Goal: Find specific page/section: Find specific page/section

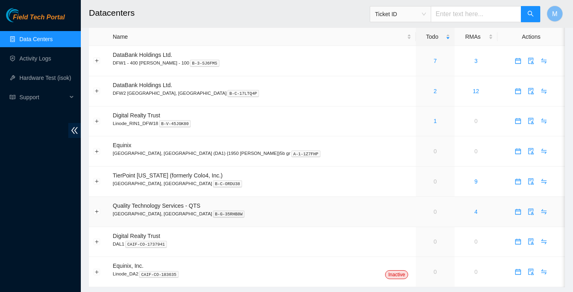
scroll to position [8, 0]
click at [433, 93] on link "2" at bounding box center [434, 91] width 3 height 6
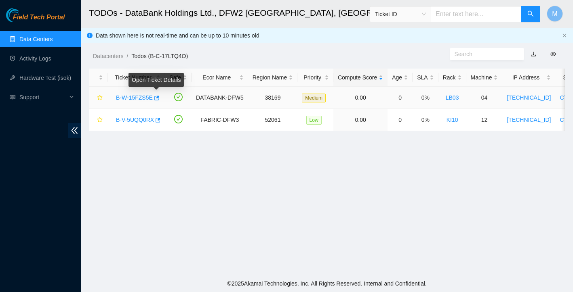
click at [147, 97] on link "B-W-15FZS5E" at bounding box center [134, 98] width 37 height 6
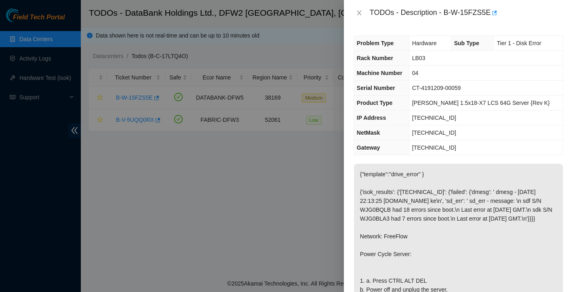
scroll to position [22, 0]
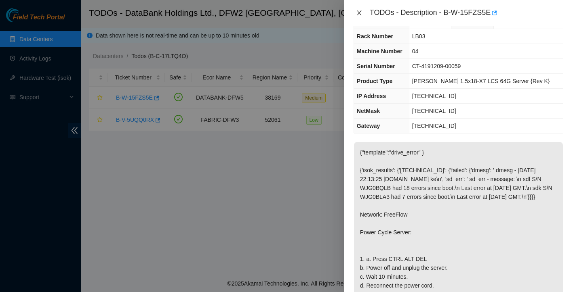
click at [359, 15] on icon "close" at bounding box center [359, 13] width 6 height 6
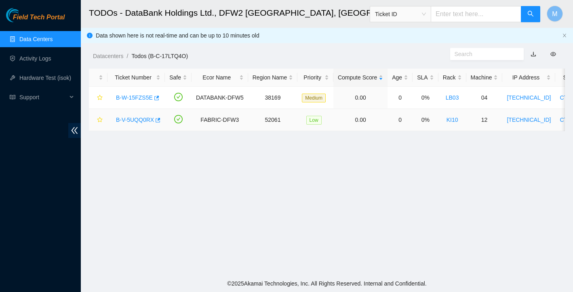
click at [142, 118] on link "B-V-5UQQ0RX" at bounding box center [135, 120] width 38 height 6
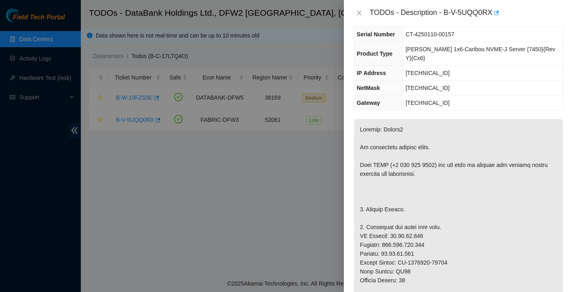
scroll to position [63, 0]
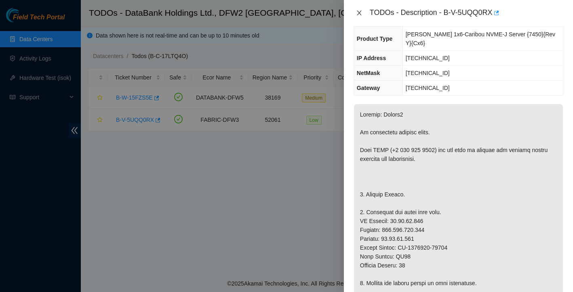
click at [356, 17] on button "Close" at bounding box center [358, 13] width 11 height 8
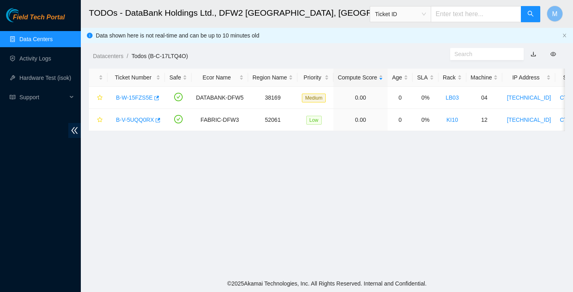
click at [51, 38] on link "Data Centers" at bounding box center [35, 39] width 33 height 6
